Goal: Task Accomplishment & Management: Use online tool/utility

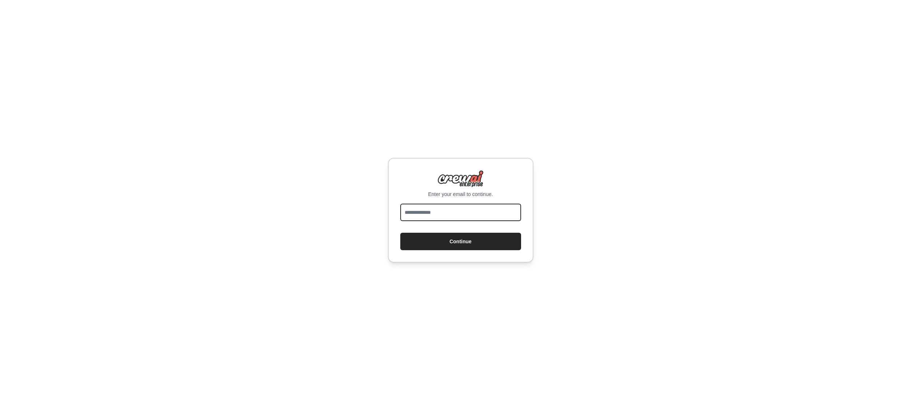
click at [463, 217] on input "email" at bounding box center [460, 212] width 121 height 17
type input "**********"
click at [474, 245] on button "Continue" at bounding box center [460, 241] width 121 height 17
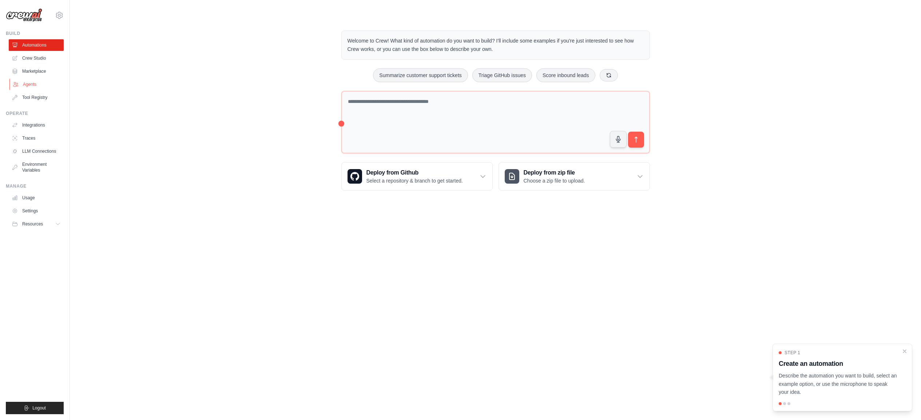
click at [25, 86] on link "Agents" at bounding box center [36, 85] width 55 height 12
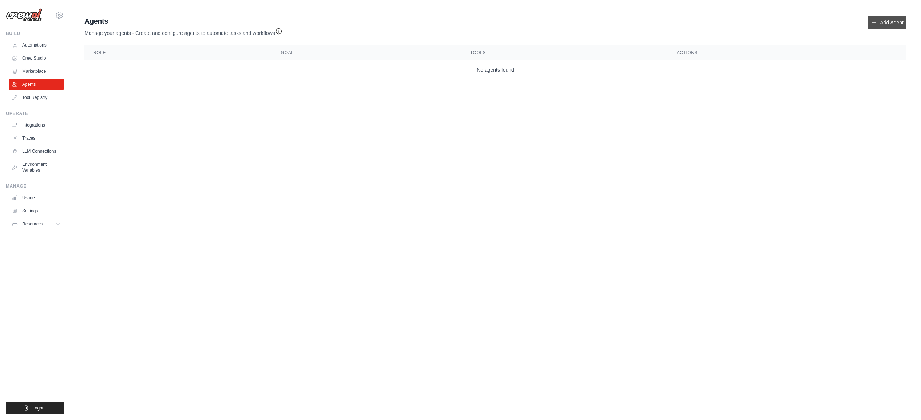
click at [892, 22] on link "Add Agent" at bounding box center [887, 22] width 38 height 13
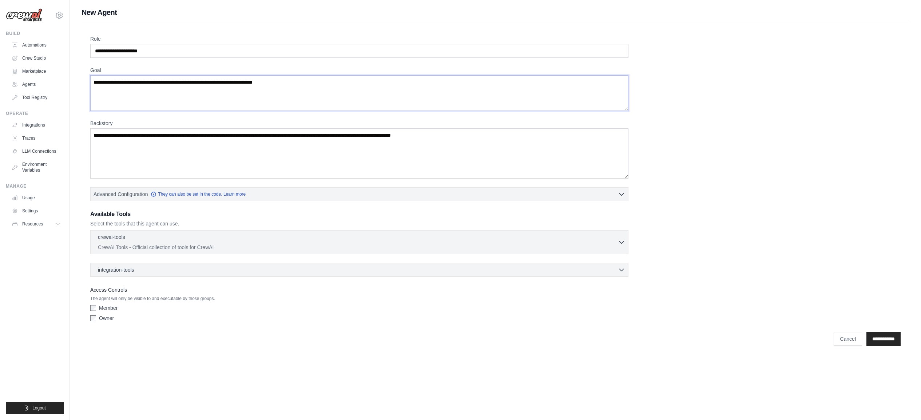
click at [211, 104] on textarea "Goal" at bounding box center [359, 93] width 538 height 36
click at [210, 87] on textarea "Goal" at bounding box center [359, 93] width 538 height 36
click at [213, 82] on textarea "Goal" at bounding box center [359, 93] width 538 height 36
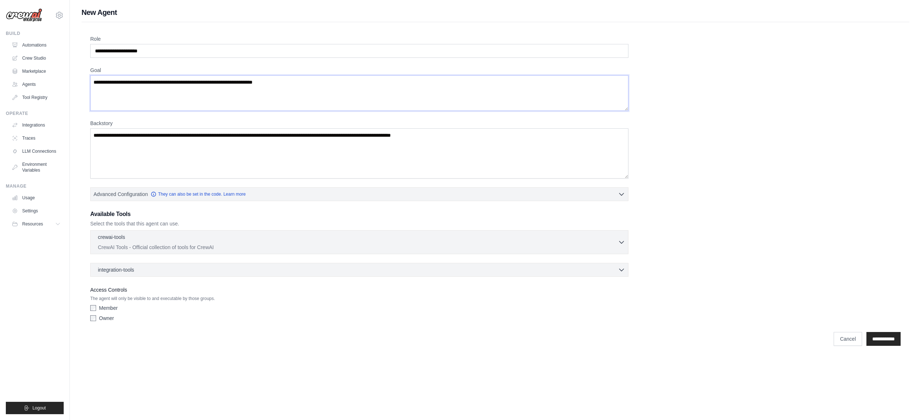
click at [213, 82] on textarea "Goal" at bounding box center [359, 93] width 538 height 36
